Goal: Task Accomplishment & Management: Use online tool/utility

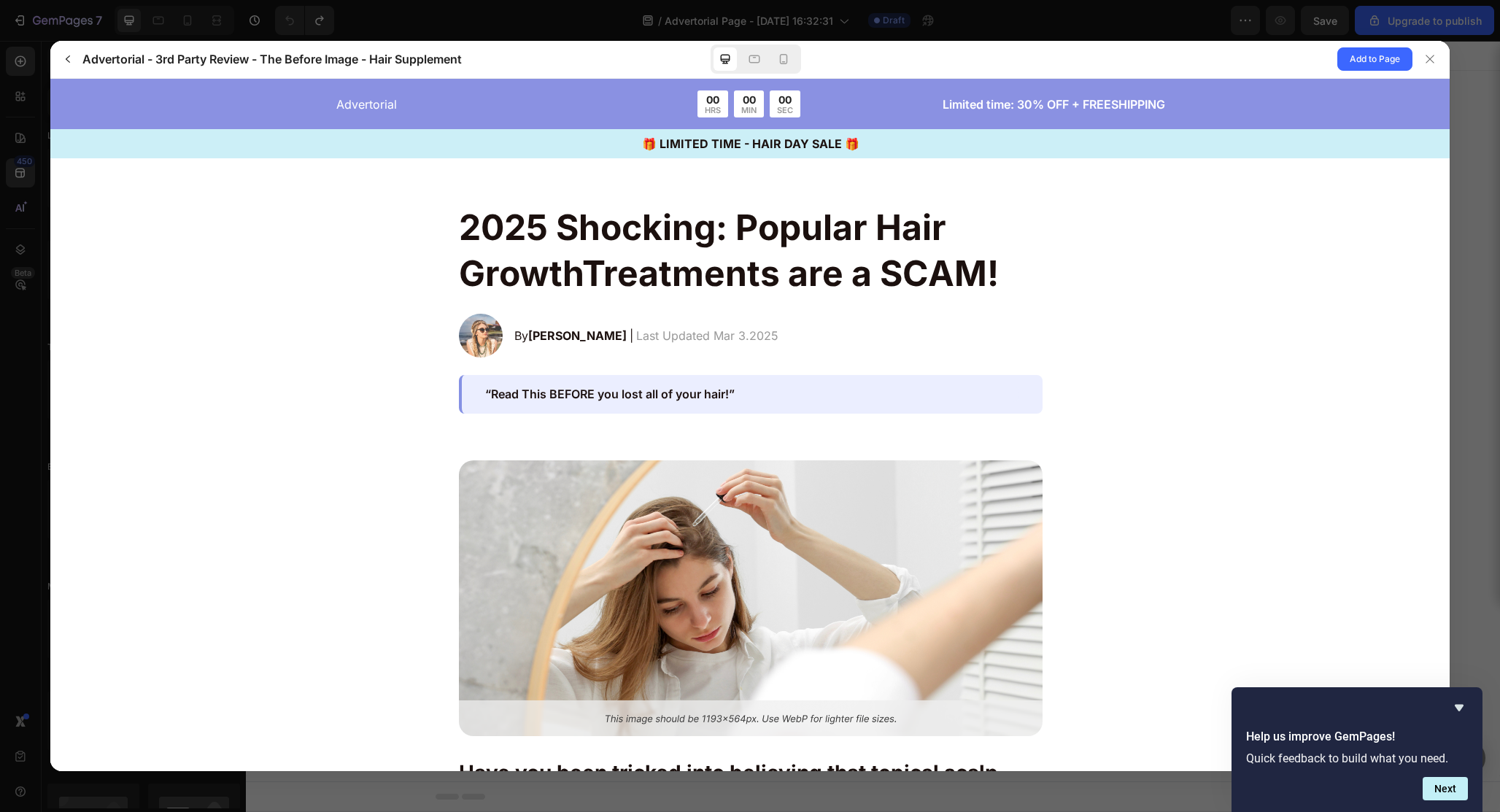
scroll to position [3631, 0]
click at [1429, 50] on div at bounding box center [1430, 59] width 23 height 23
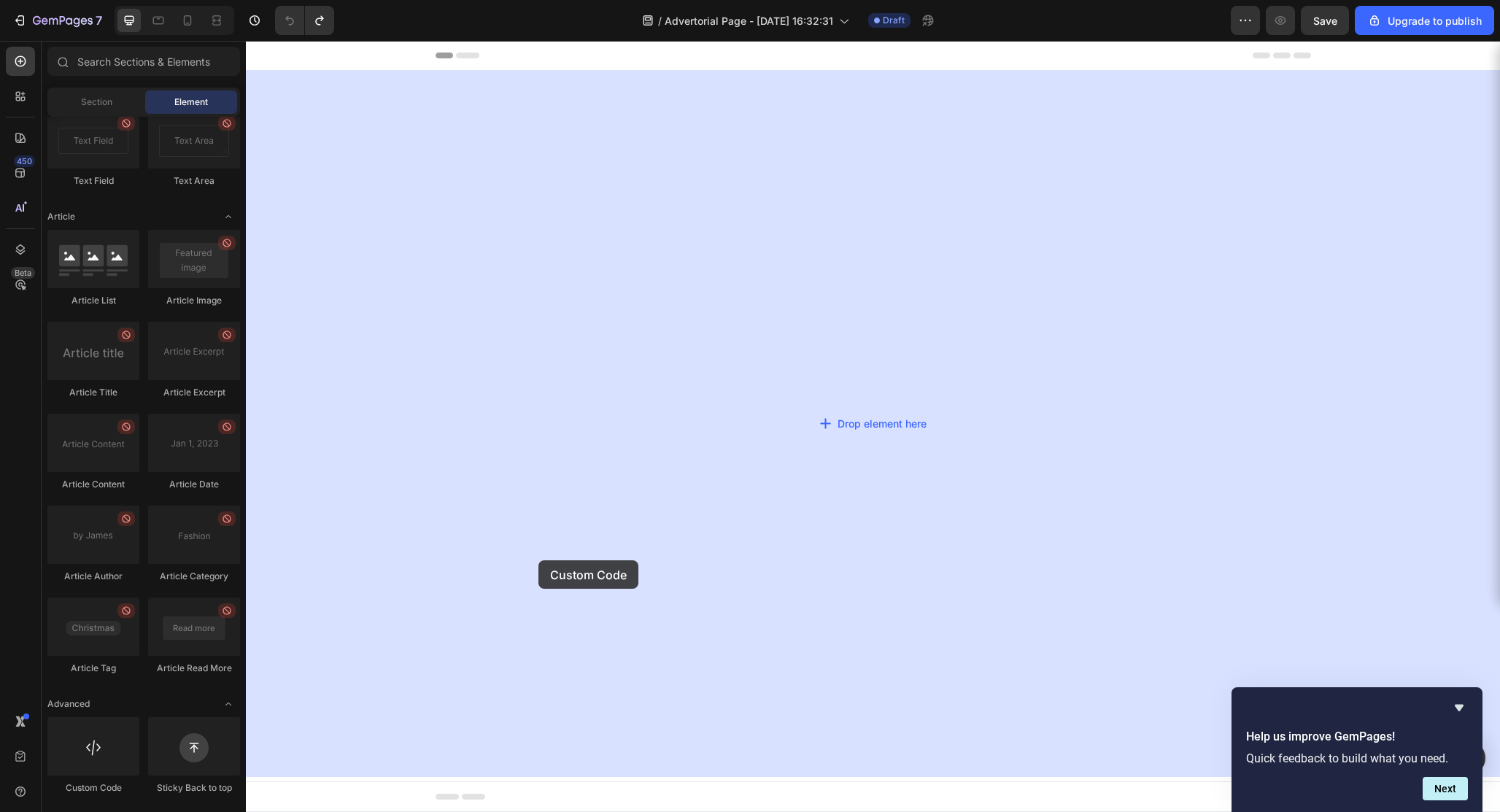
drag, startPoint x: 337, startPoint y: 801, endPoint x: 540, endPoint y: 560, distance: 315.1
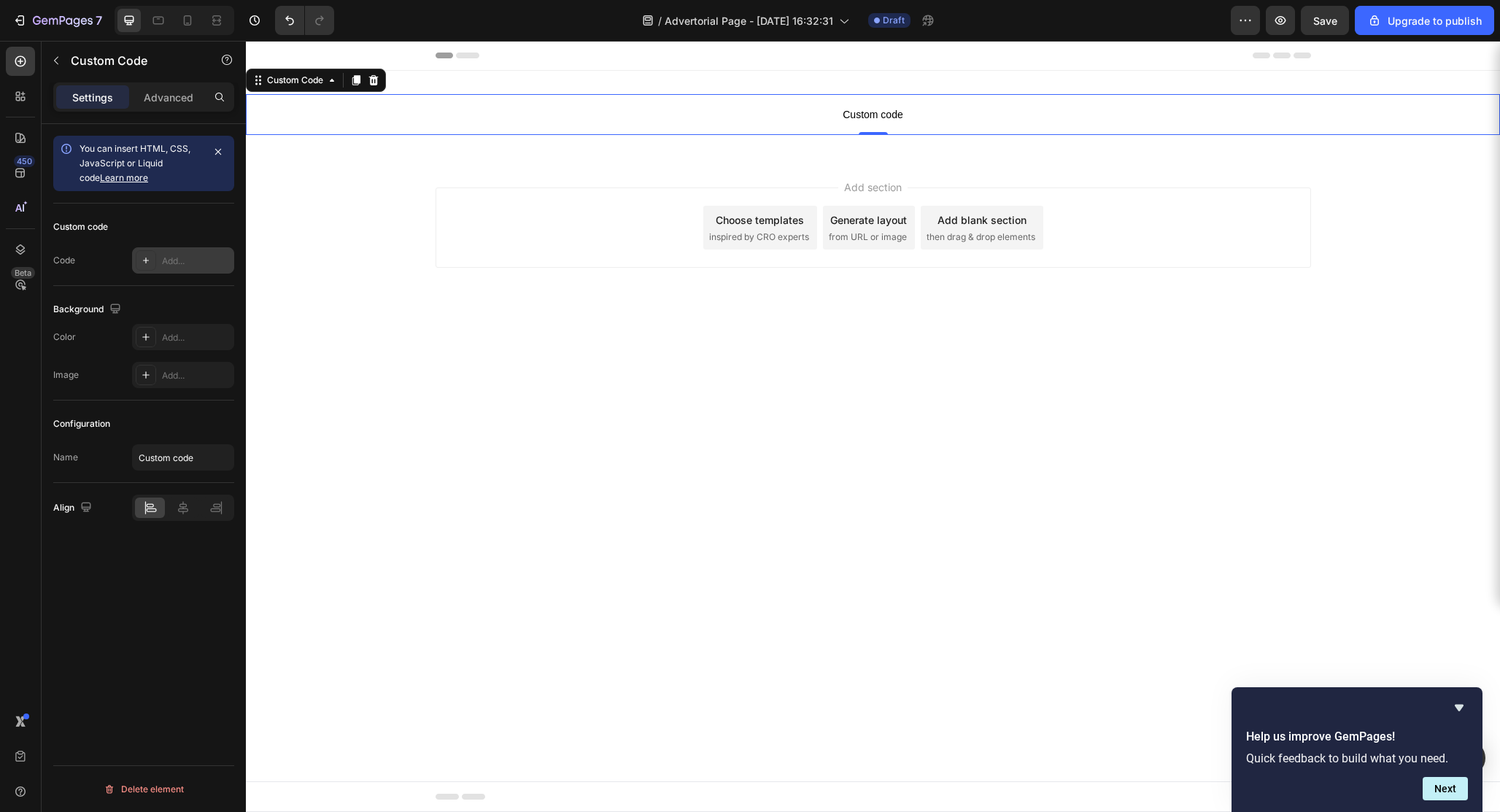
click at [179, 258] on div "Add..." at bounding box center [196, 260] width 69 height 13
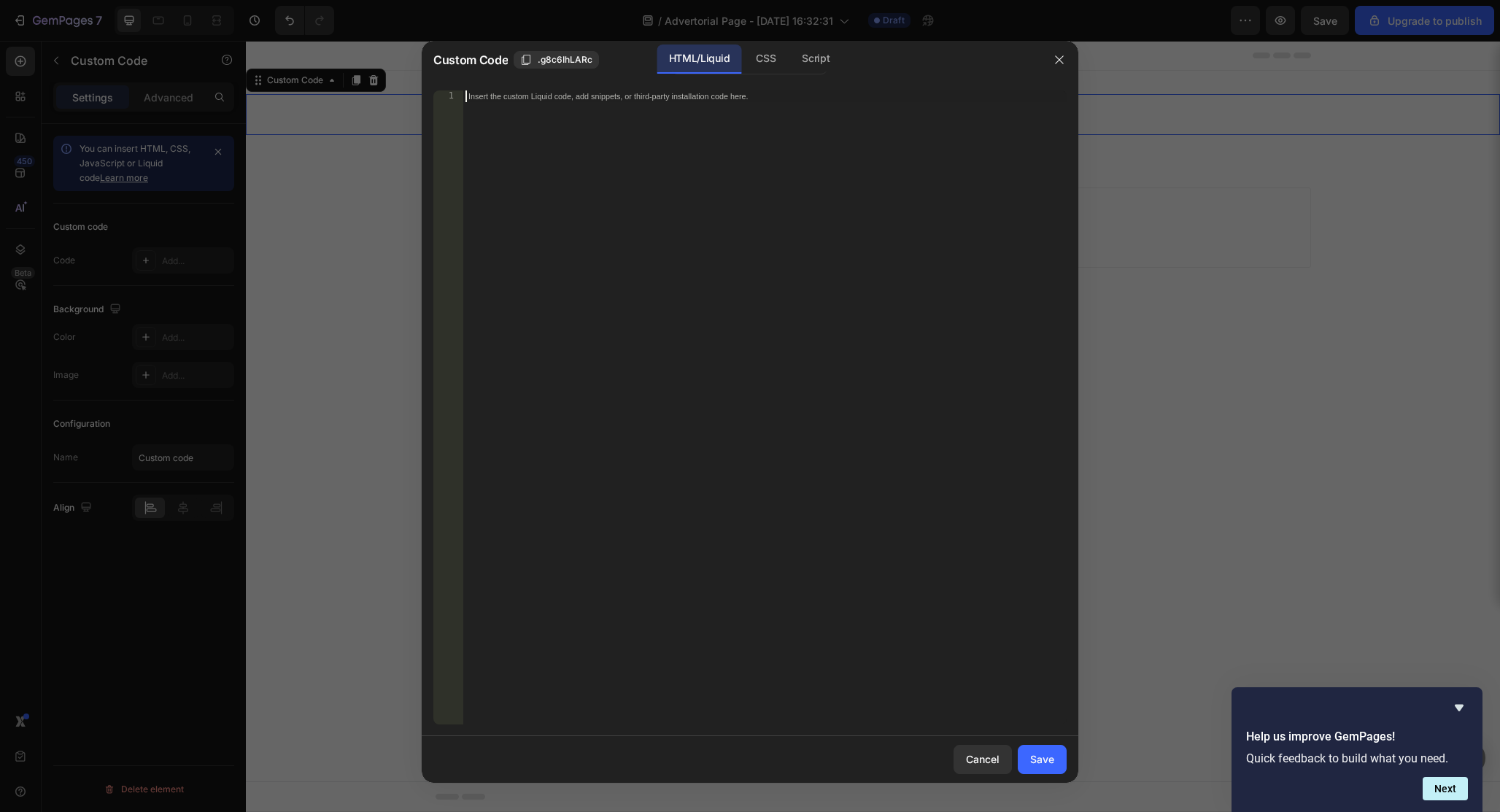
click at [730, 315] on div "Insert the custom Liquid code, add snippets, or third-party installation code h…" at bounding box center [765, 419] width 604 height 657
paste textarea
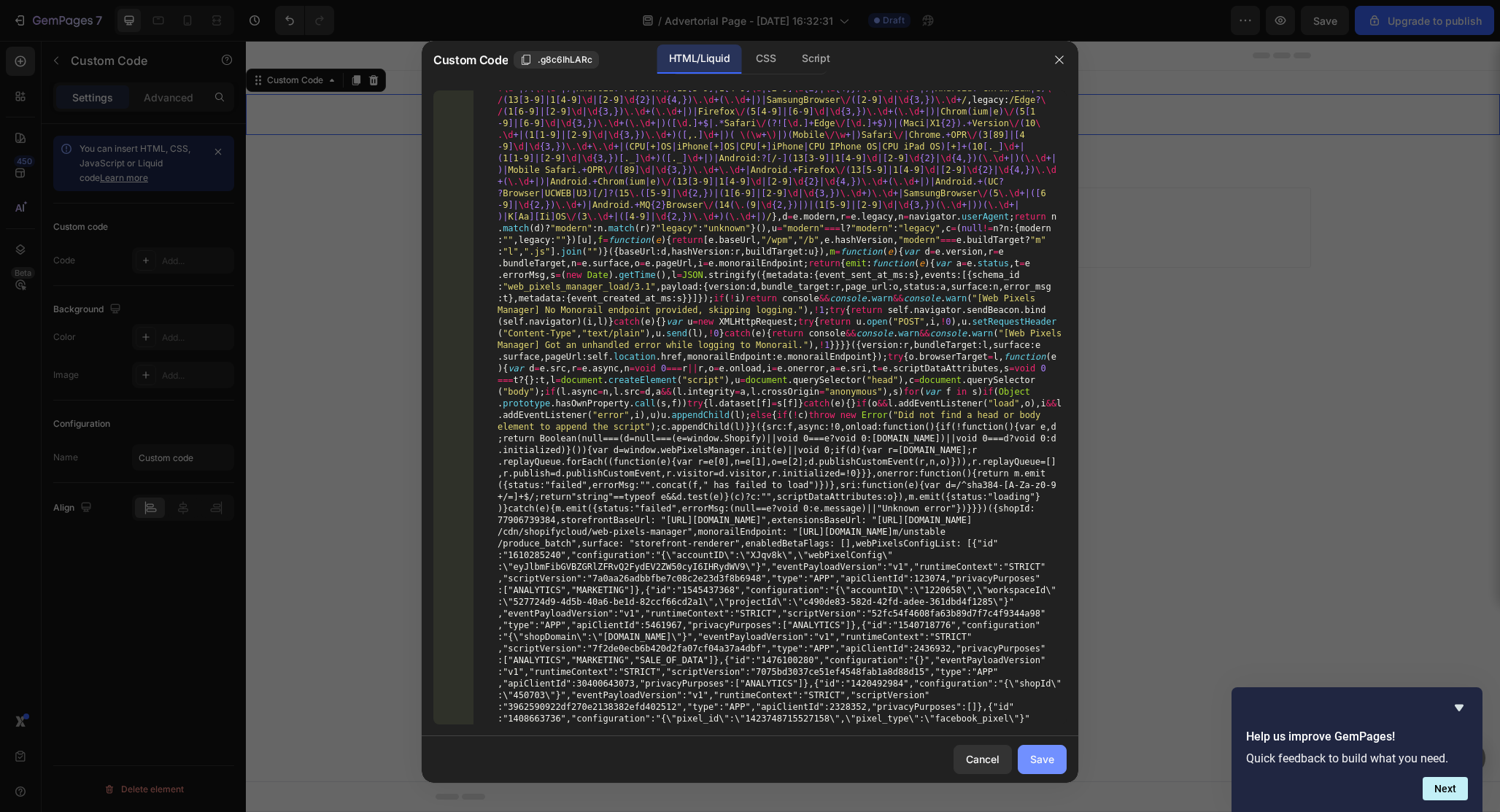
click at [1032, 758] on div "Save" at bounding box center [1043, 758] width 24 height 15
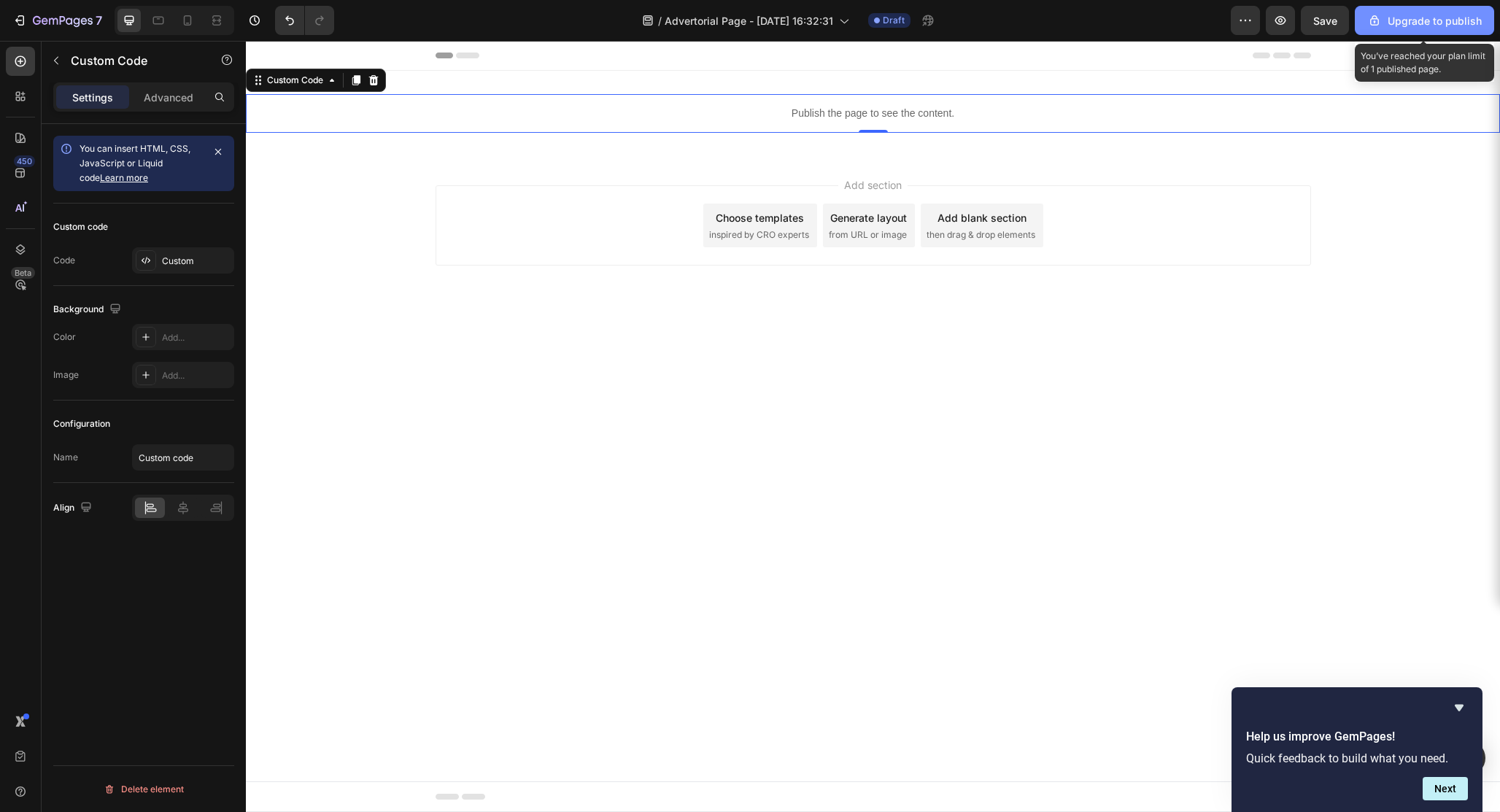
click at [1405, 26] on div "Upgrade to publish" at bounding box center [1425, 20] width 115 height 15
drag, startPoint x: 1690, startPoint y: 831, endPoint x: 1378, endPoint y: 610, distance: 382.3
click at [1378, 610] on body "Header Publish the page to see the content. Custom Code 0 Section 1 Root Start …" at bounding box center [873, 426] width 1254 height 771
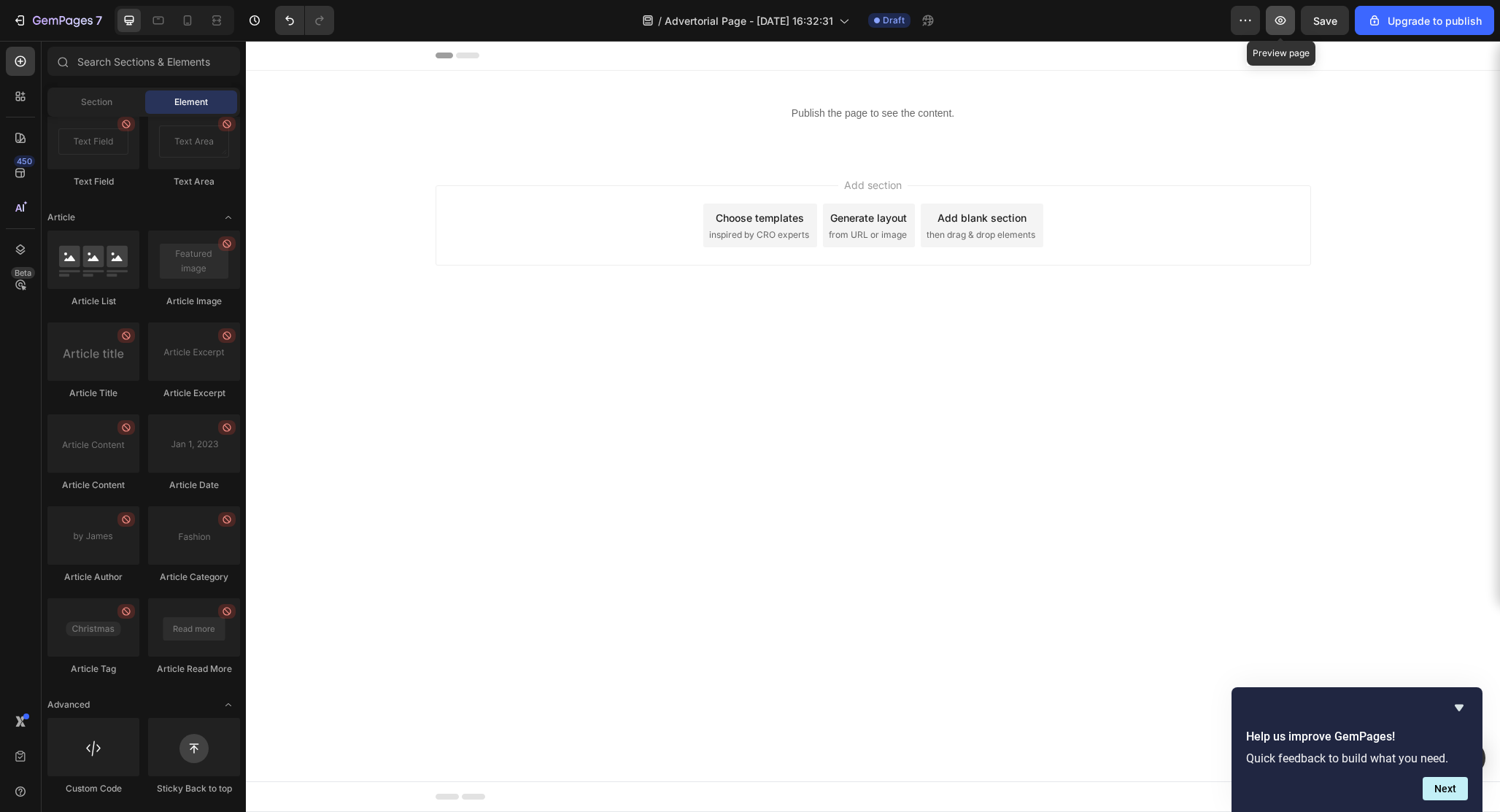
click at [1286, 30] on button "button" at bounding box center [1280, 20] width 29 height 29
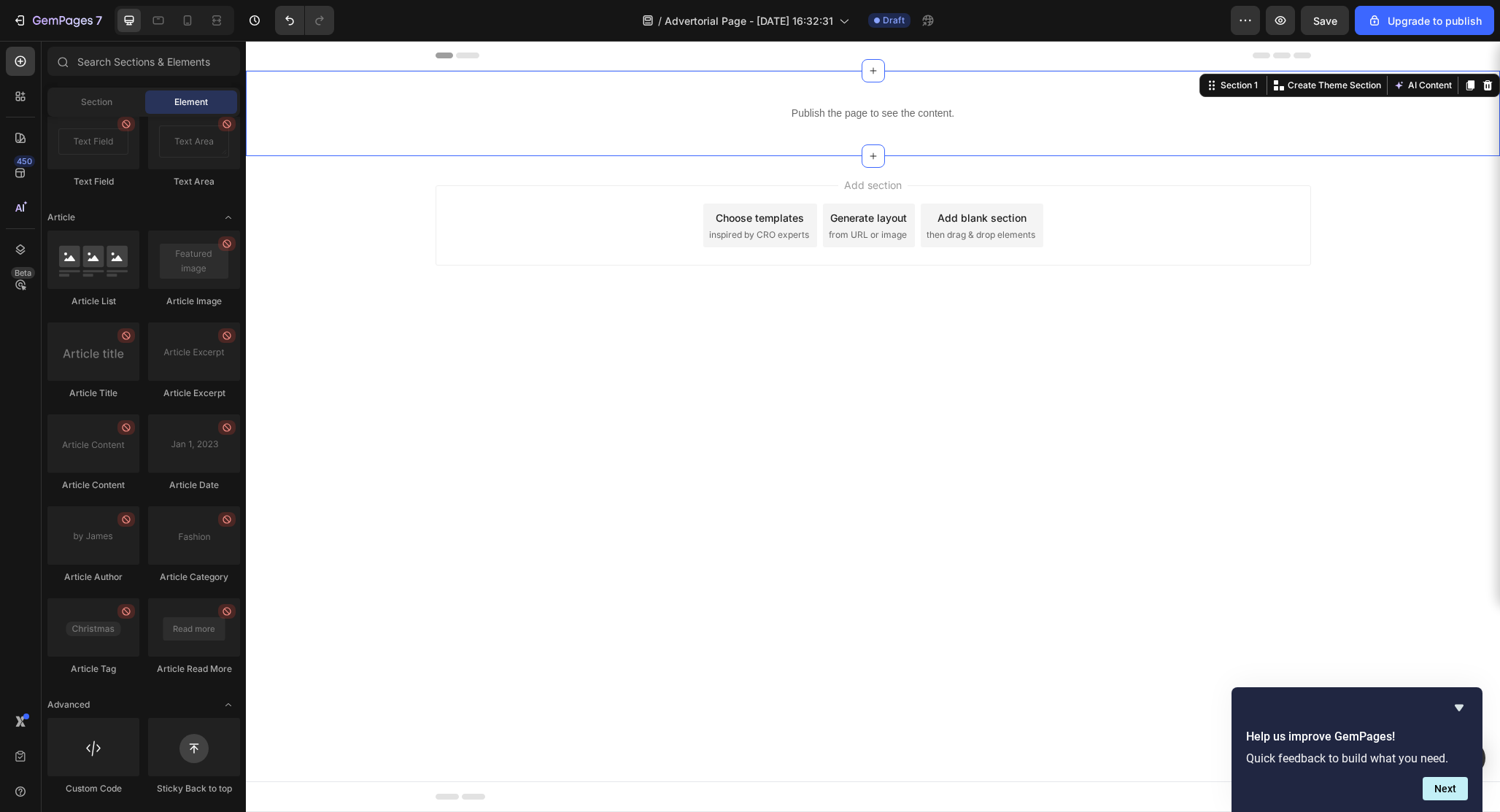
click at [861, 138] on div "Publish the page to see the content. Custom Code Section 1 You can create reusa…" at bounding box center [873, 113] width 1254 height 85
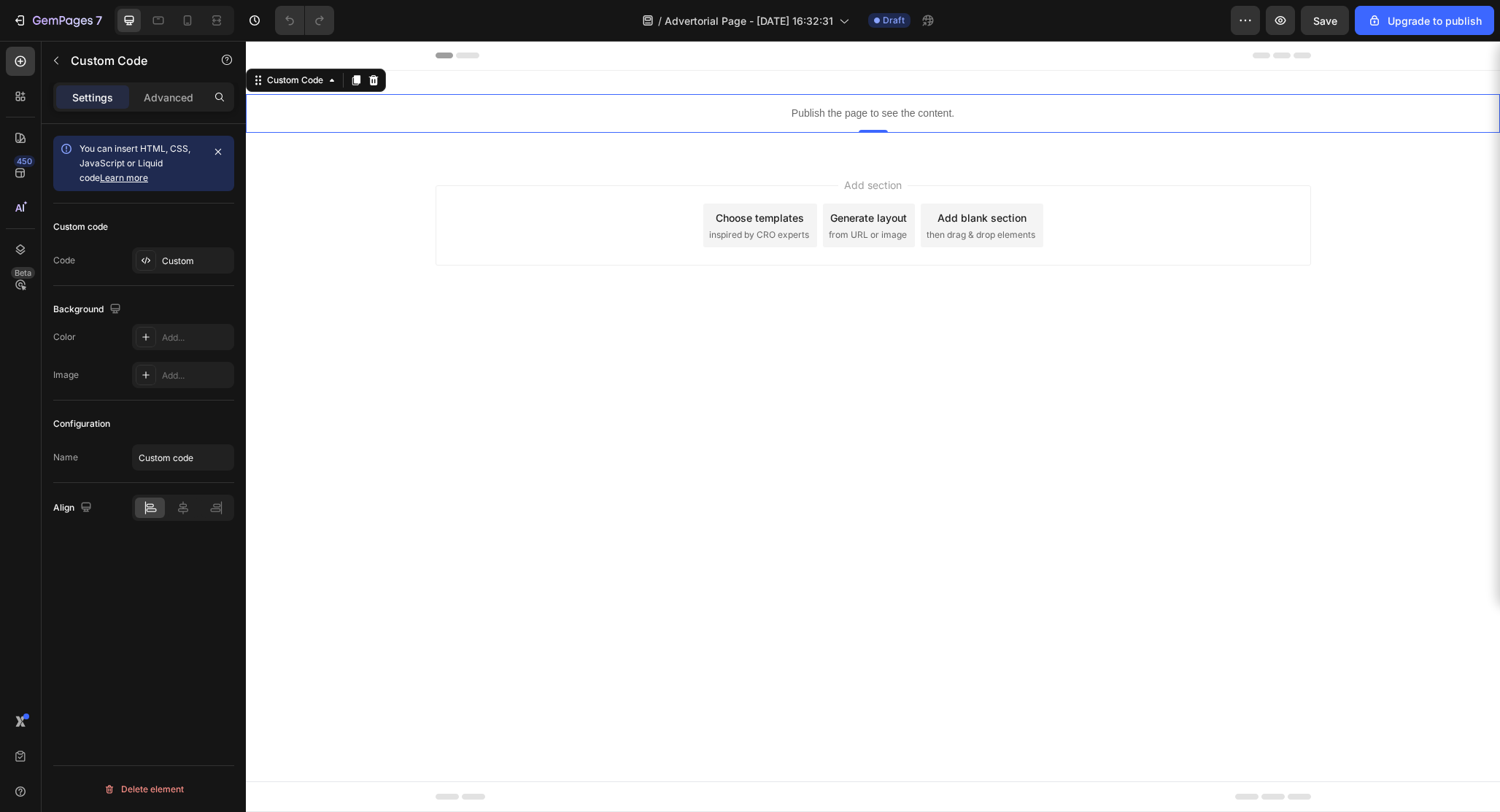
click at [830, 122] on div "Publish the page to see the content." at bounding box center [873, 113] width 1254 height 38
click at [179, 259] on div "Custom" at bounding box center [196, 260] width 69 height 13
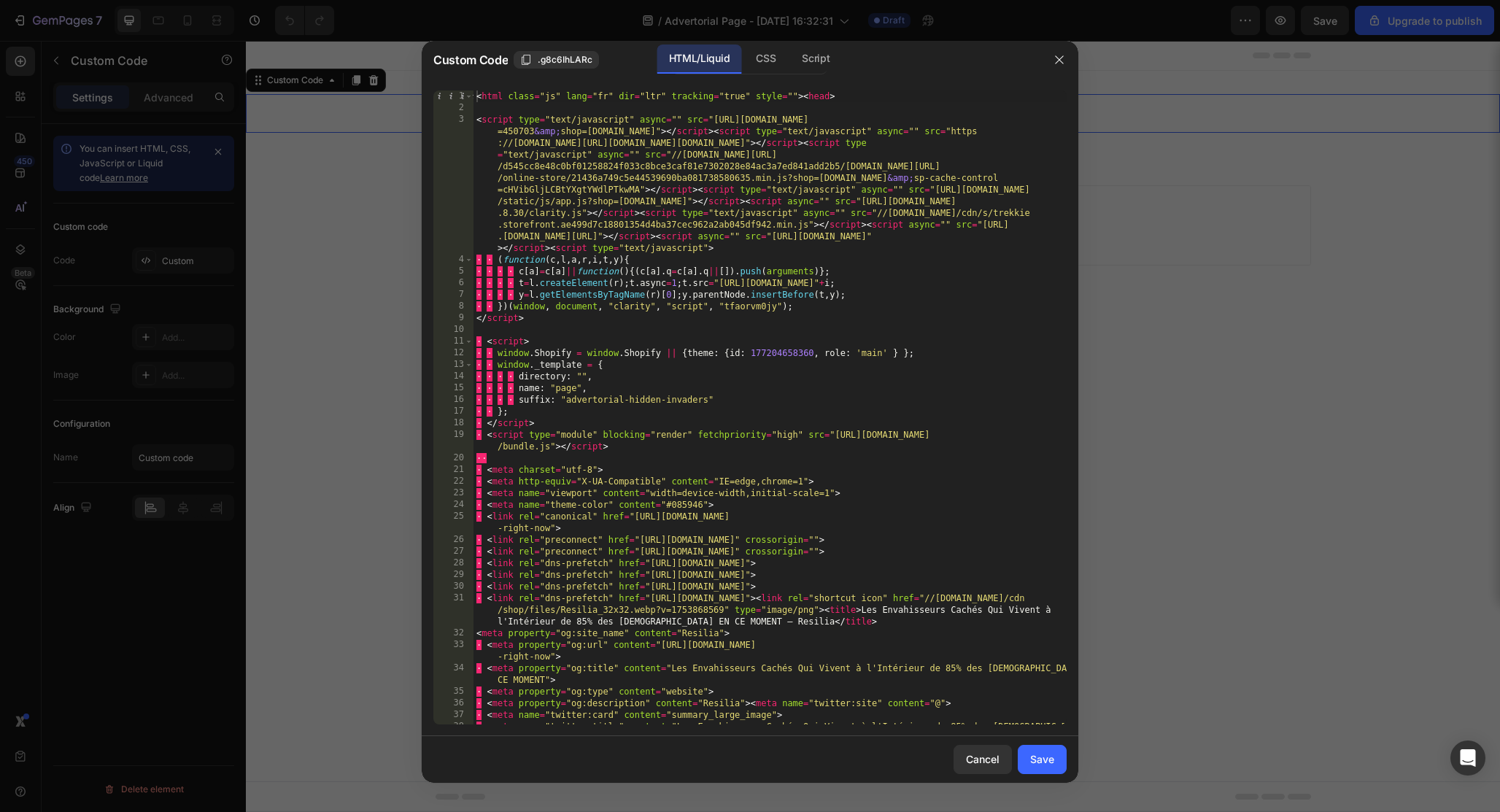
type textarea "</script>"
click at [790, 321] on div "< html class = "js" lang = "fr" dir = "ltr" tracking = "true" style = "" > < he…" at bounding box center [770, 425] width 593 height 669
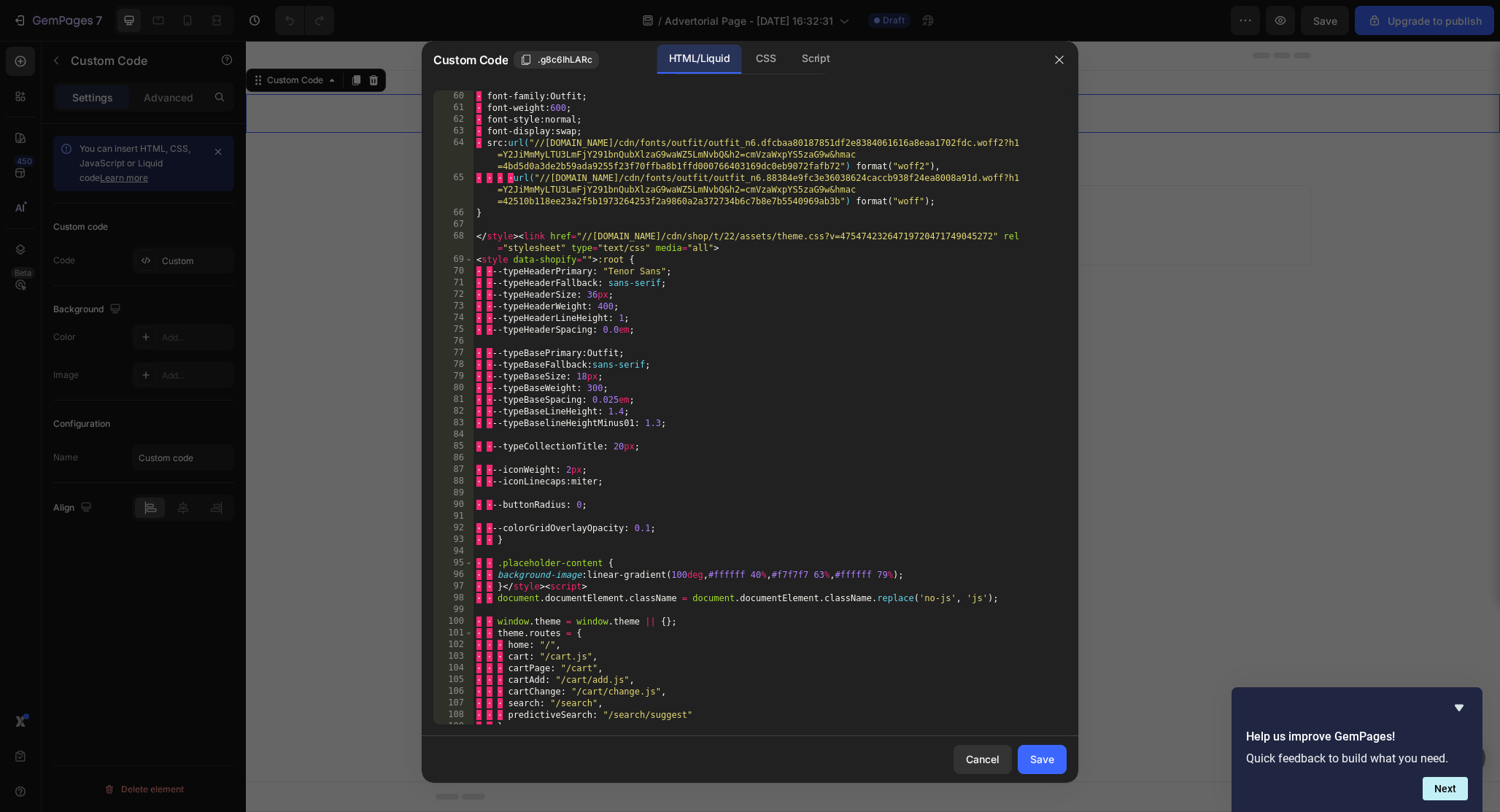
scroll to position [1003, 0]
click at [1066, 45] on div at bounding box center [1059, 60] width 38 height 38
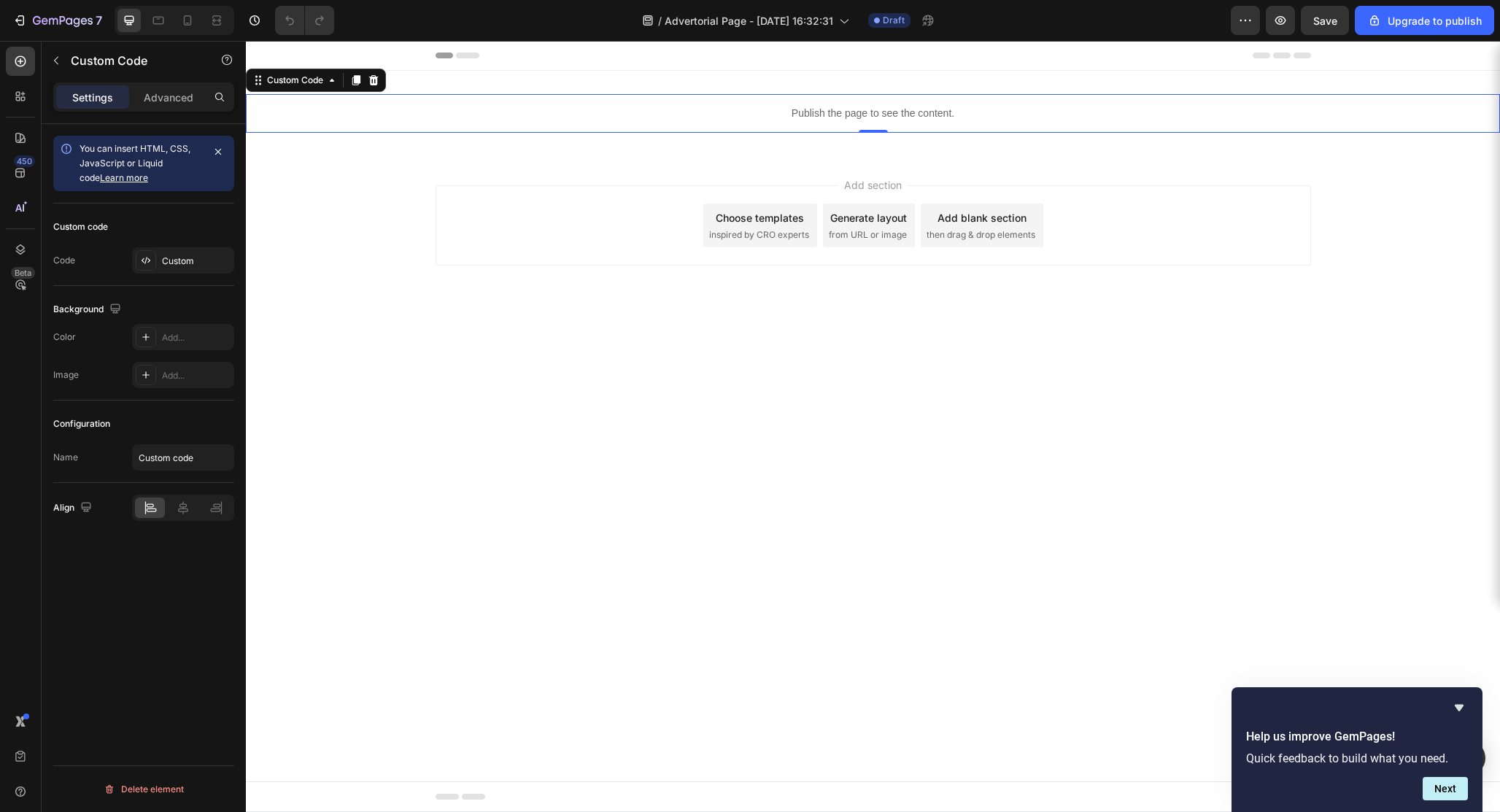
click at [1064, 54] on div "Header" at bounding box center [873, 55] width 876 height 29
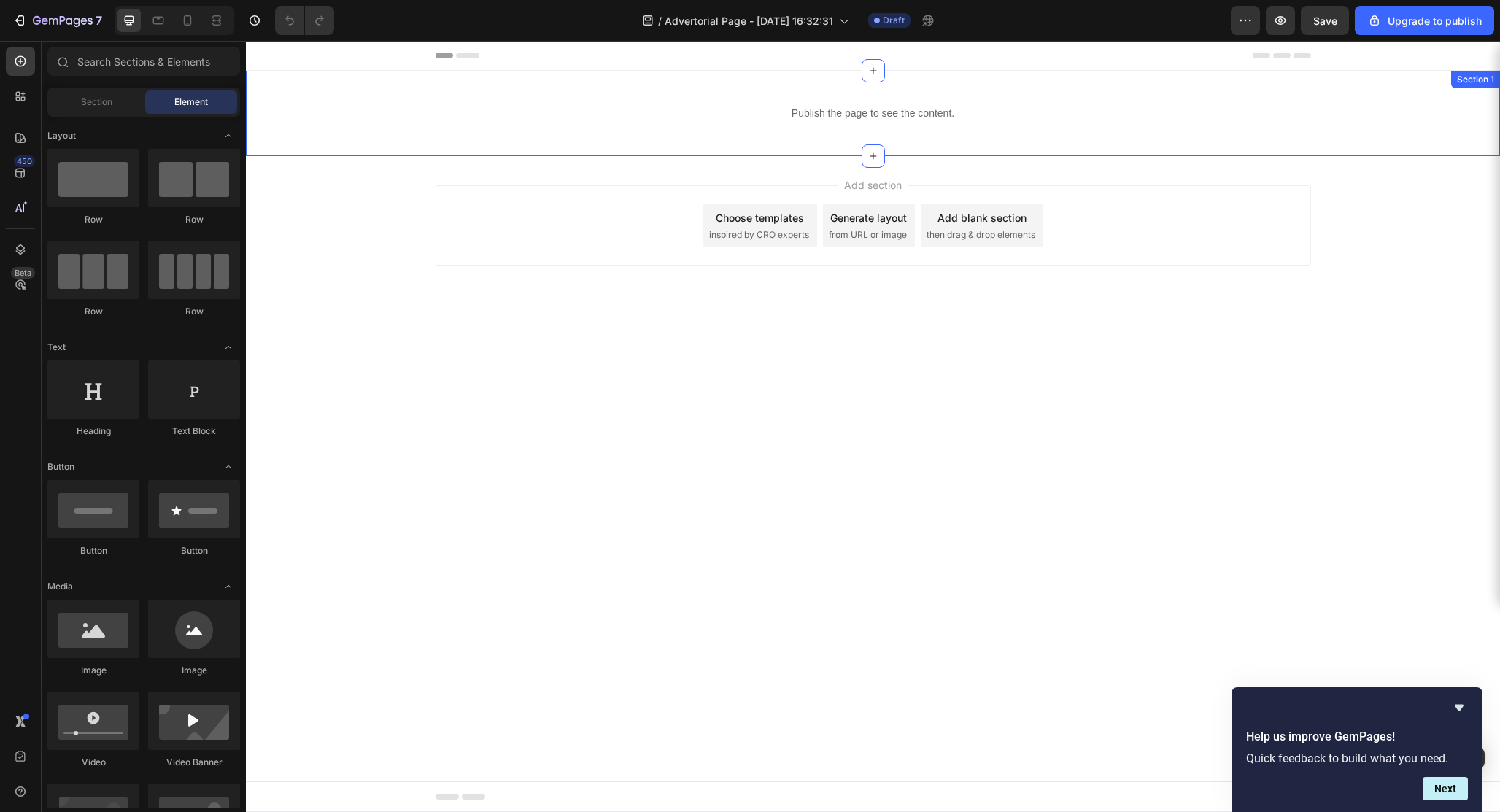
click at [686, 152] on div "Publish the page to see the content. Custom Code Section 1" at bounding box center [873, 113] width 1254 height 85
